Goal: Navigation & Orientation: Find specific page/section

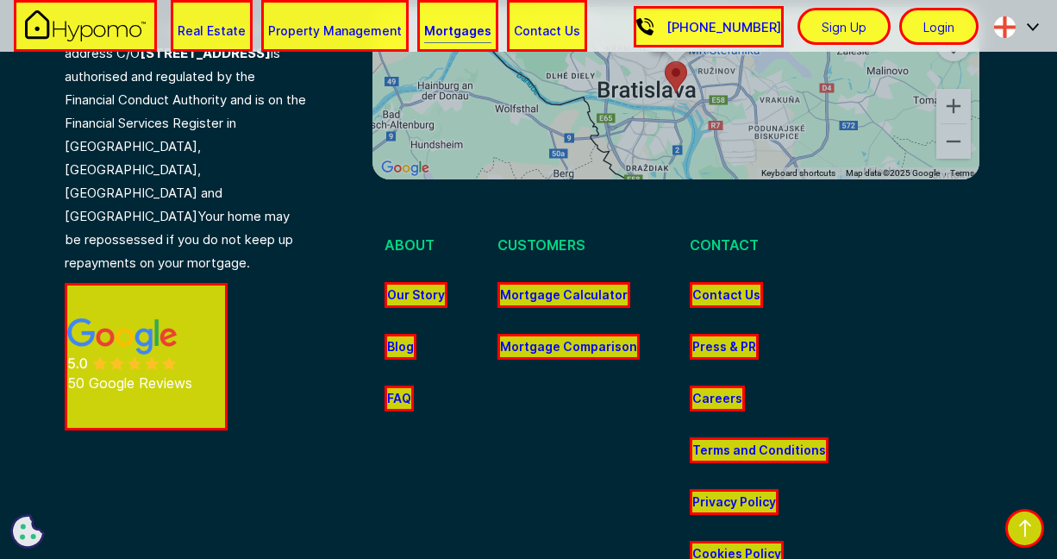
scroll to position [5844, 0]
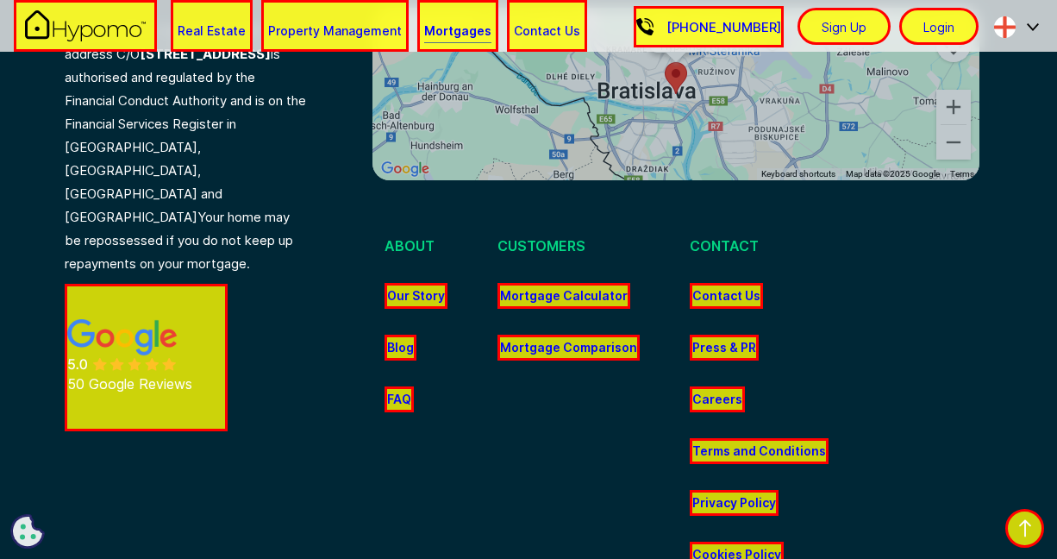
click at [710, 386] on link "Careers" at bounding box center [717, 399] width 55 height 26
